Goal: Use online tool/utility: Utilize a website feature to perform a specific function

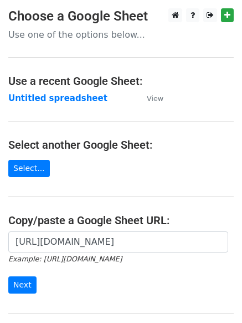
scroll to position [0, 237]
type input "[URL][DOMAIN_NAME]"
click at [18, 279] on input "Next" at bounding box center [22, 284] width 28 height 17
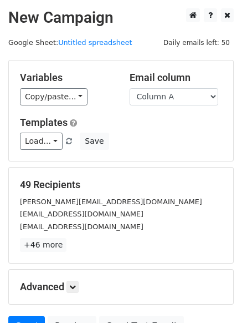
scroll to position [74, 0]
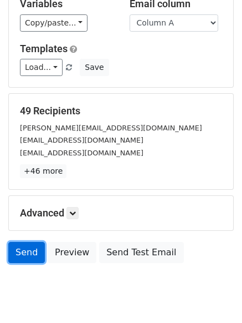
click at [19, 246] on link "Send" at bounding box center [26, 252] width 37 height 21
